Goal: Obtain resource: Download file/media

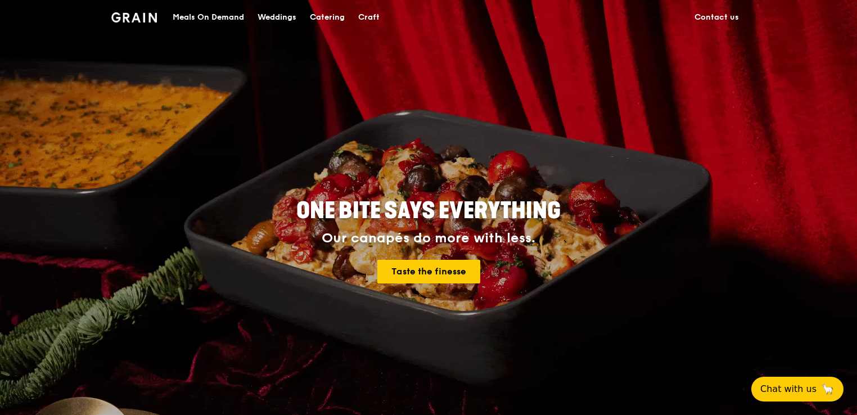
click at [337, 15] on div "Catering" at bounding box center [327, 18] width 35 height 34
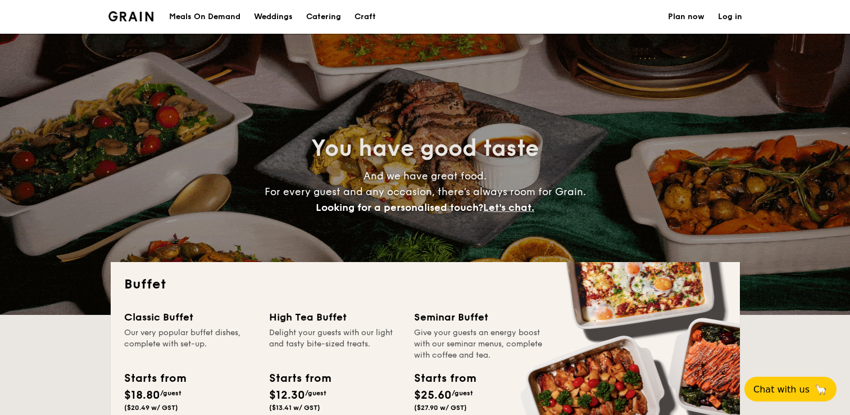
select select
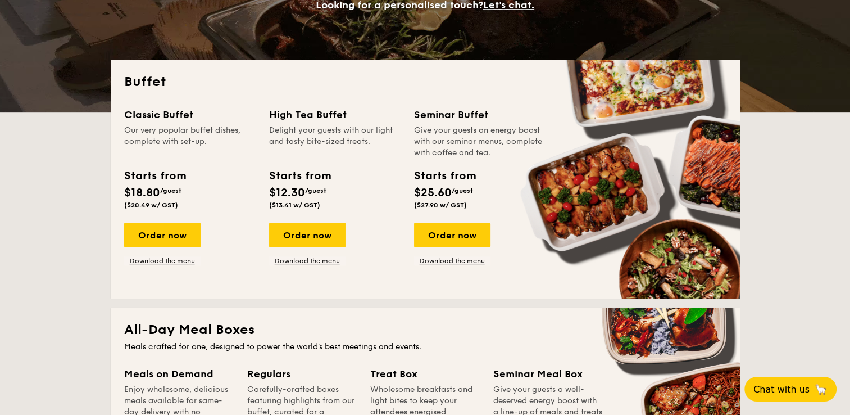
scroll to position [247, 0]
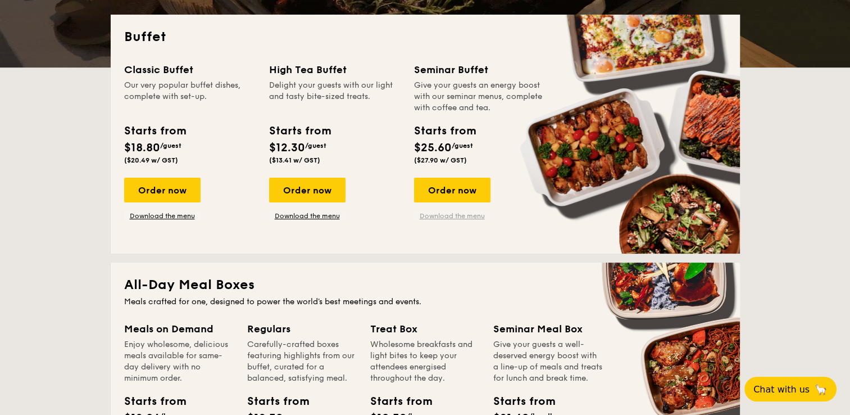
click at [473, 215] on link "Download the menu" at bounding box center [452, 215] width 76 height 9
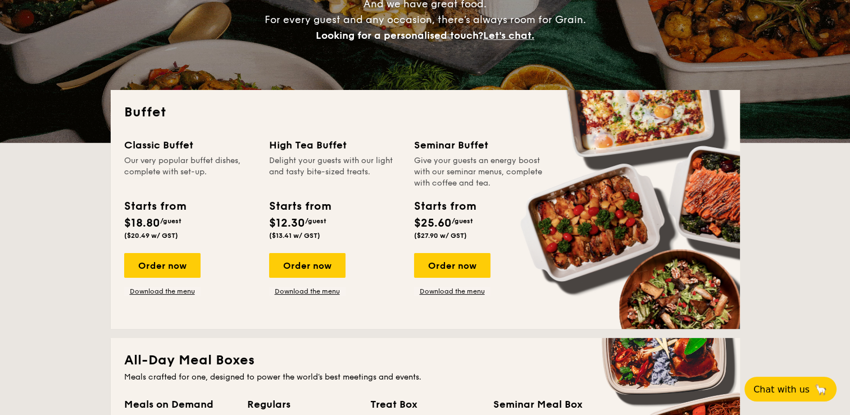
scroll to position [217, 0]
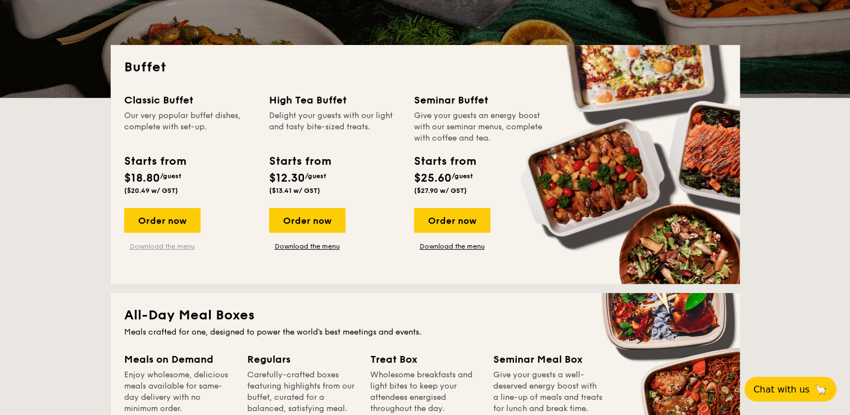
click at [159, 247] on link "Download the menu" at bounding box center [162, 246] width 76 height 9
